Goal: Navigation & Orientation: Find specific page/section

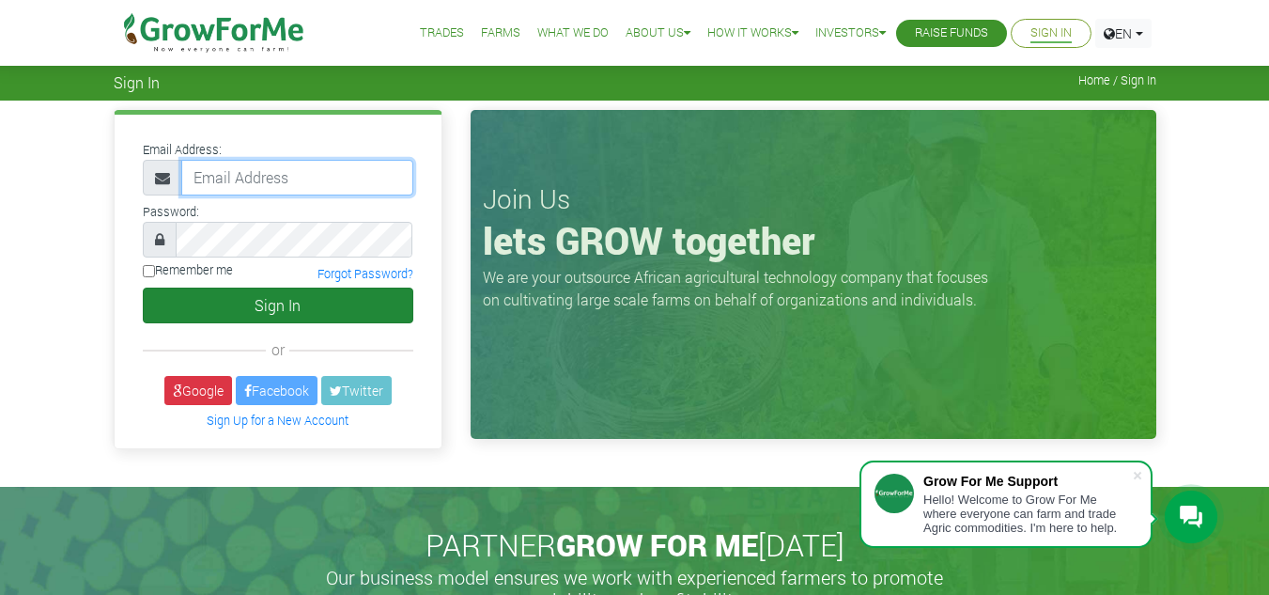
type input "frimpongwendy4@gmail.com"
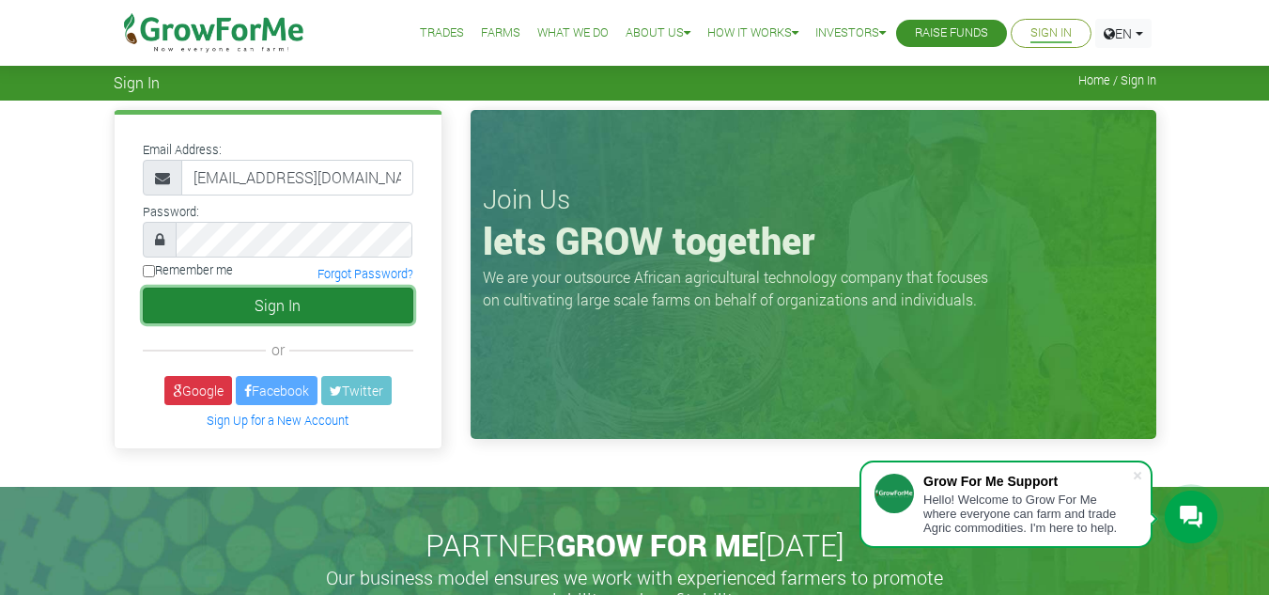
click at [309, 306] on button "Sign In" at bounding box center [278, 306] width 271 height 36
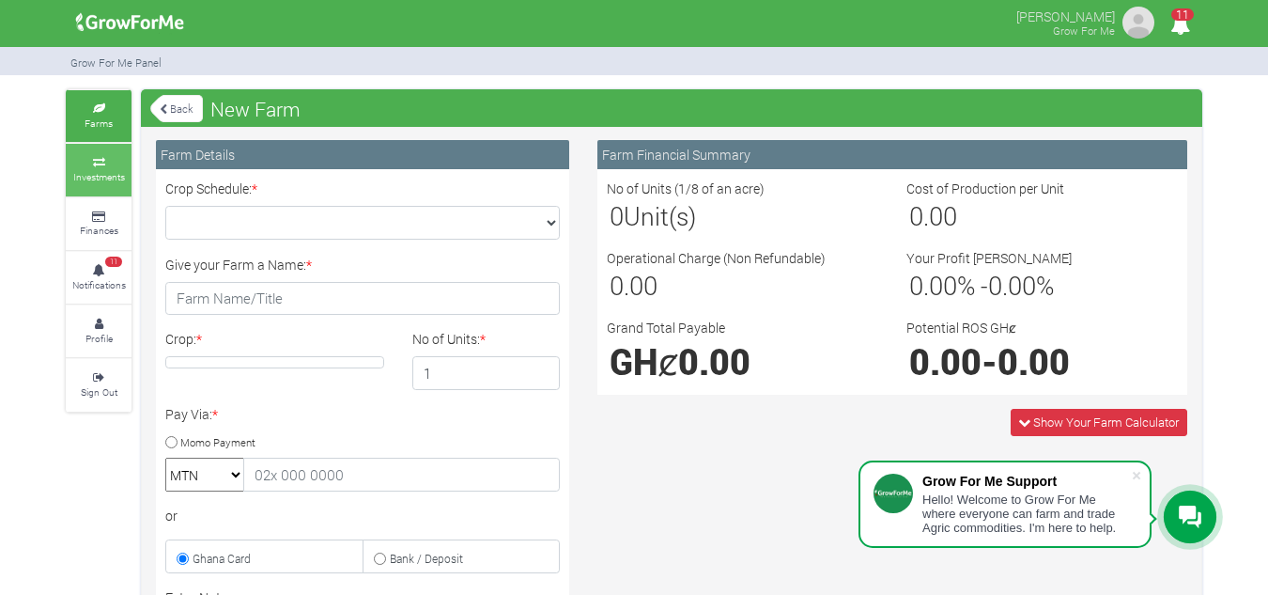
click at [117, 172] on small "Investments" at bounding box center [99, 176] width 52 height 13
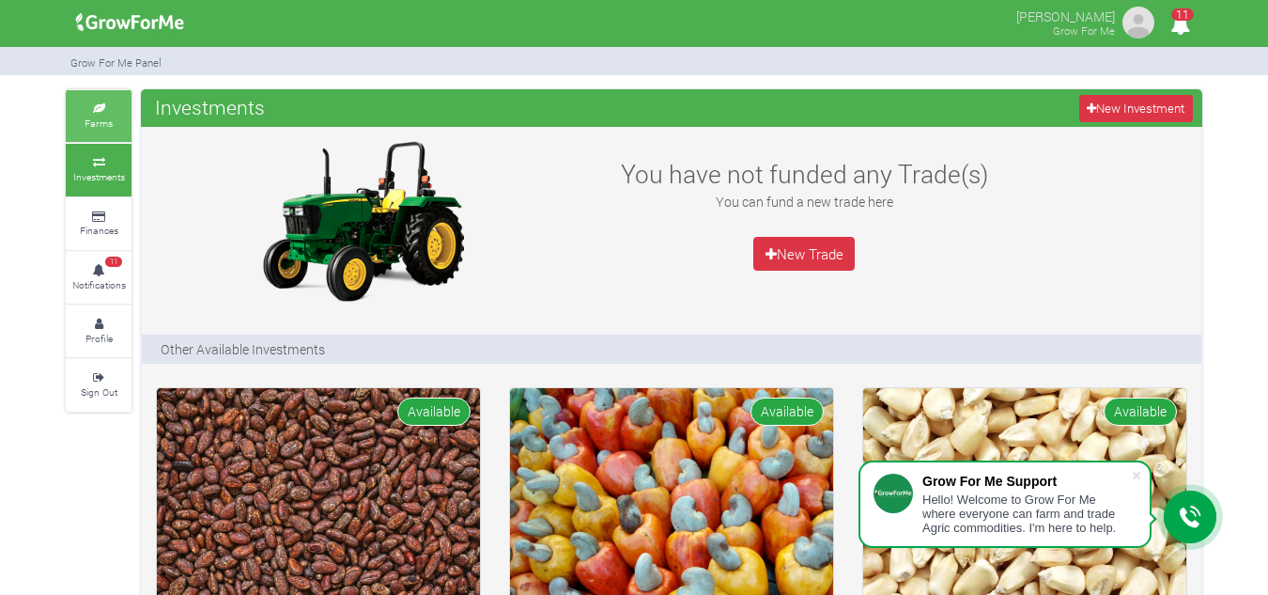
click at [105, 101] on link "Farms" at bounding box center [99, 116] width 66 height 52
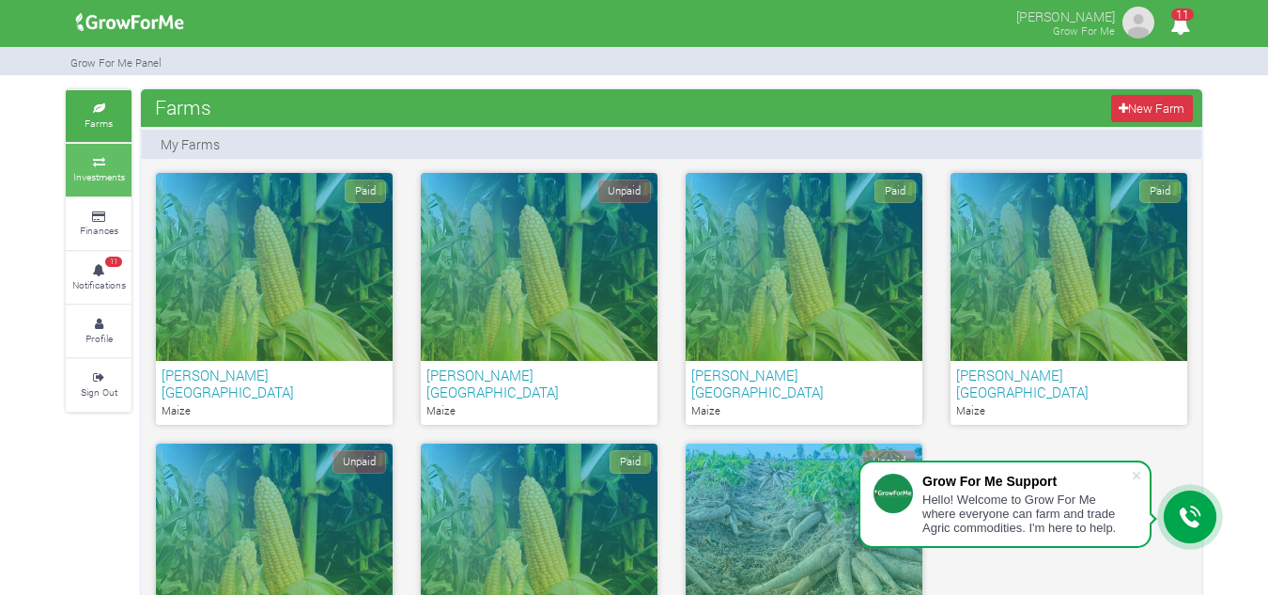
click at [105, 175] on small "Investments" at bounding box center [99, 176] width 52 height 13
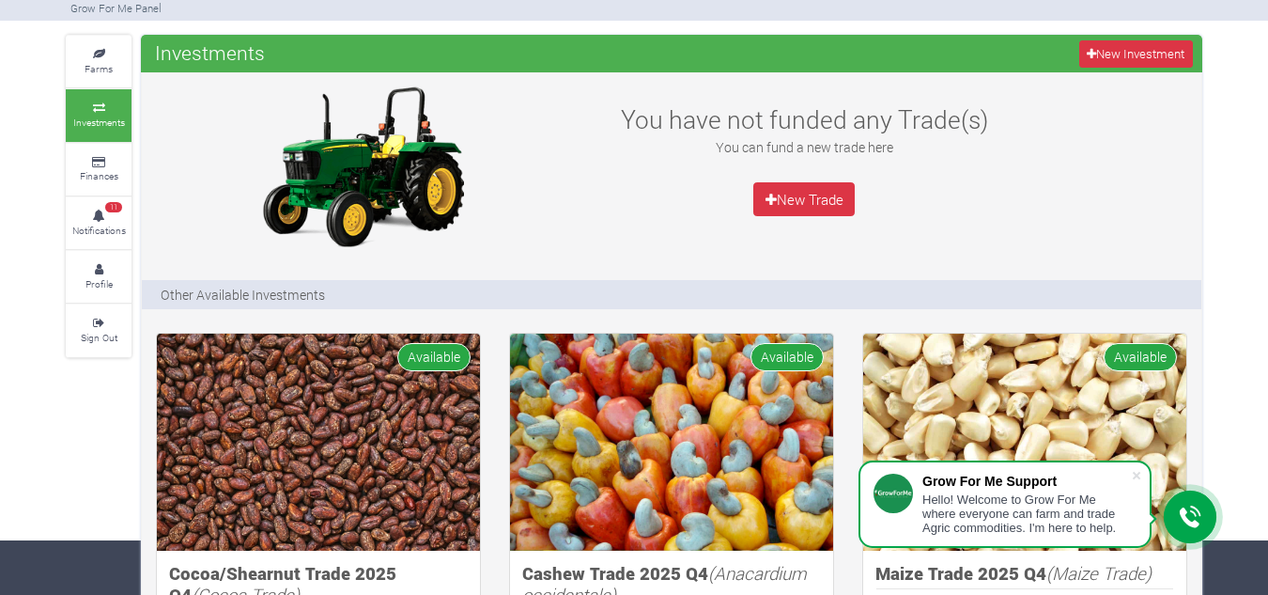
scroll to position [58, 0]
